Goal: Entertainment & Leisure: Consume media (video, audio)

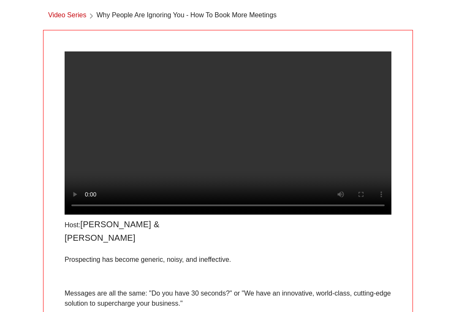
click at [230, 143] on video at bounding box center [228, 132] width 327 height 163
click at [275, 194] on video at bounding box center [228, 132] width 327 height 163
click at [240, 131] on video at bounding box center [228, 132] width 327 height 163
click at [230, 140] on video at bounding box center [228, 132] width 327 height 163
click at [227, 143] on video at bounding box center [228, 132] width 327 height 163
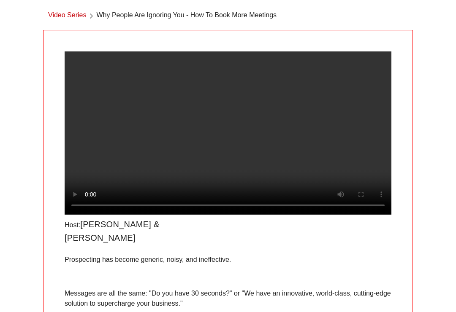
click at [227, 143] on video at bounding box center [228, 132] width 327 height 163
click at [231, 100] on video at bounding box center [228, 132] width 327 height 163
click at [234, 116] on video at bounding box center [228, 132] width 327 height 163
click at [228, 136] on video at bounding box center [228, 132] width 327 height 163
click at [227, 142] on video at bounding box center [228, 132] width 327 height 163
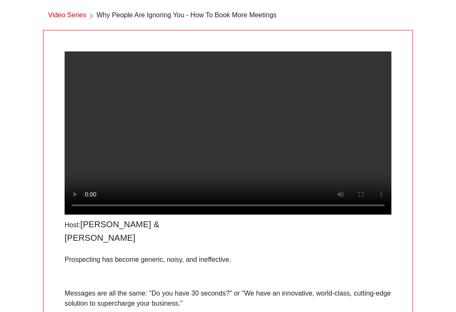
click at [413, 111] on div "Video Series Why People Are Ignoring You - How To Book More Meetings Host: [PER…" at bounding box center [228, 219] width 380 height 439
click at [242, 163] on video at bounding box center [228, 132] width 327 height 163
click at [232, 141] on video at bounding box center [228, 132] width 327 height 163
click at [226, 152] on video at bounding box center [228, 132] width 327 height 163
click at [237, 153] on video at bounding box center [228, 132] width 327 height 163
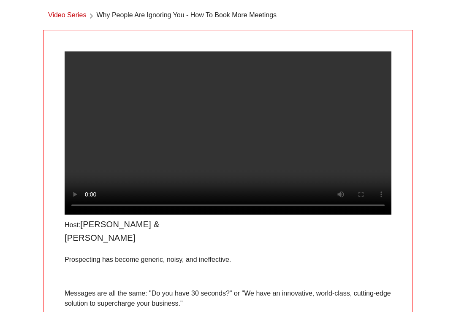
click at [223, 143] on video at bounding box center [228, 132] width 327 height 163
click at [231, 127] on video at bounding box center [228, 132] width 327 height 163
click at [222, 145] on video at bounding box center [228, 132] width 327 height 163
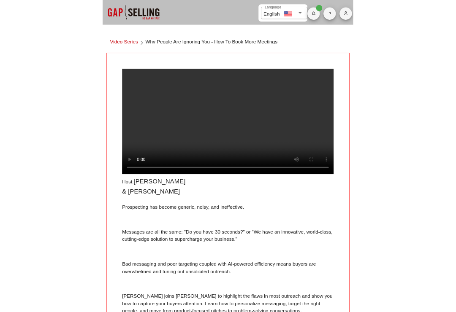
scroll to position [34, 0]
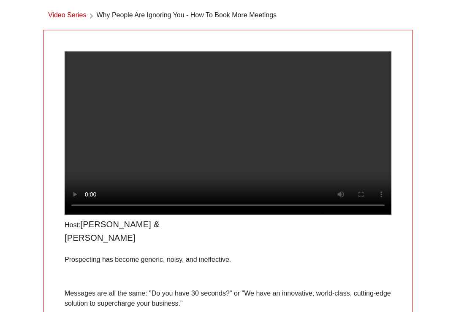
click at [333, 98] on video at bounding box center [228, 132] width 327 height 163
click at [252, 124] on video at bounding box center [228, 132] width 327 height 163
click at [225, 140] on video at bounding box center [228, 132] width 327 height 163
click at [230, 146] on video at bounding box center [228, 132] width 327 height 163
click at [265, 142] on video at bounding box center [228, 132] width 327 height 163
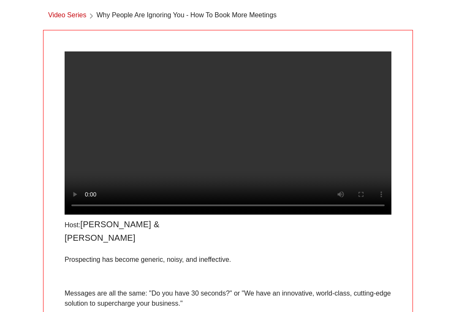
click at [302, 148] on video at bounding box center [228, 132] width 327 height 163
click at [206, 203] on video at bounding box center [228, 132] width 327 height 163
click at [259, 141] on video at bounding box center [228, 132] width 327 height 163
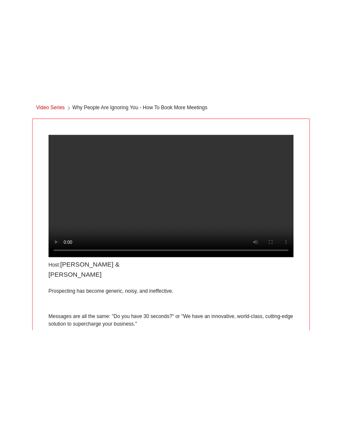
scroll to position [0, 0]
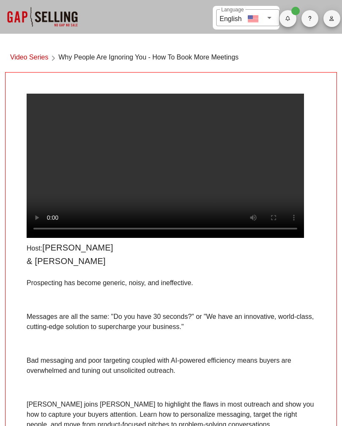
click at [157, 312] on p "[PERSON_NAME] joins [PERSON_NAME] to highlight the flaws in most outreach and s…" at bounding box center [171, 415] width 289 height 30
